Goal: Check status

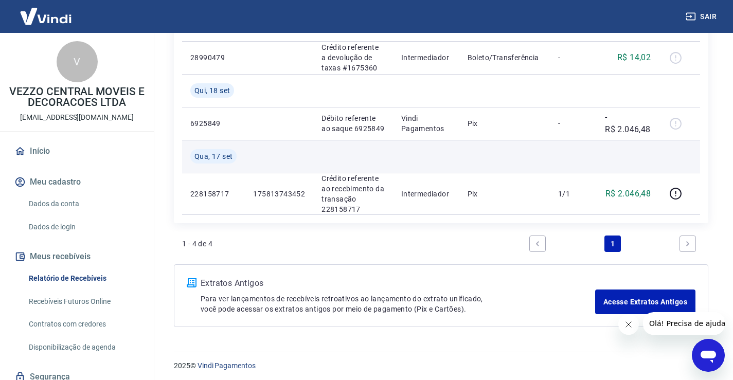
scroll to position [272, 0]
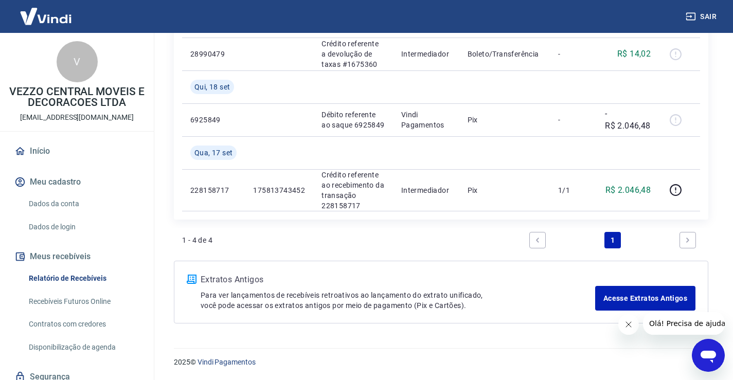
click at [687, 241] on icon "Next page" at bounding box center [687, 240] width 3 height 5
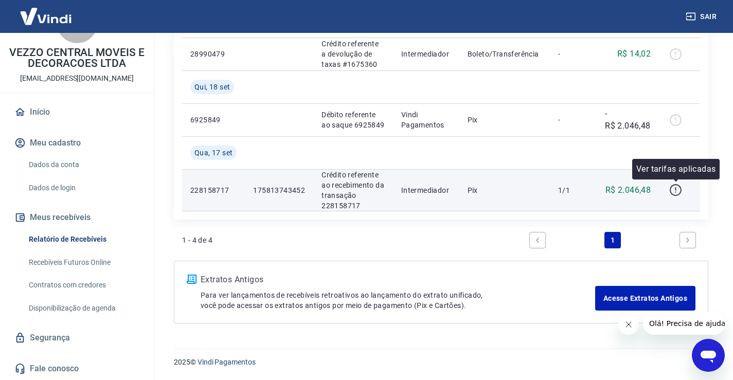
click at [676, 189] on icon "button" at bounding box center [675, 188] width 1 height 3
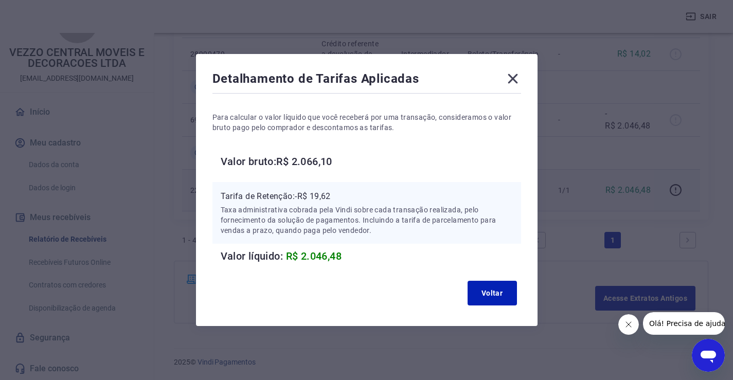
click at [519, 78] on icon at bounding box center [513, 78] width 16 height 16
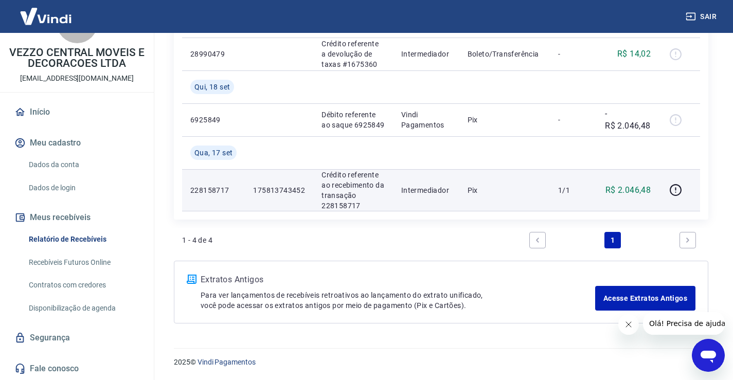
click at [627, 326] on icon "Fechar mensagem da empresa" at bounding box center [628, 325] width 8 height 8
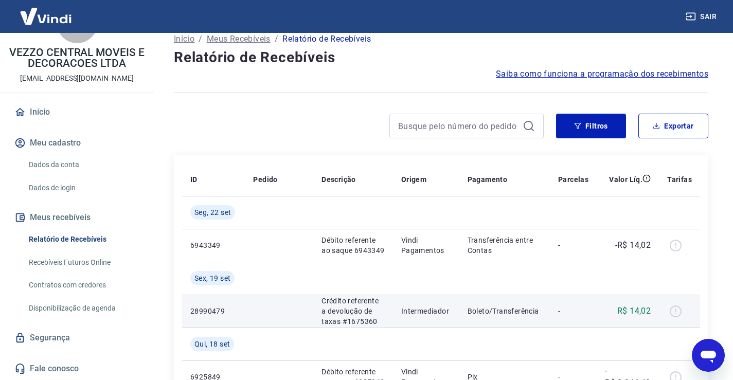
scroll to position [0, 0]
